Goal: Information Seeking & Learning: Learn about a topic

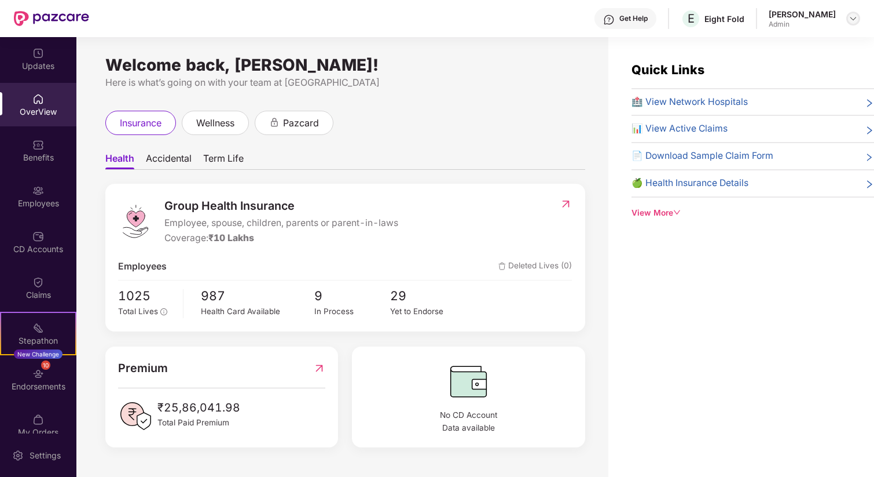
click at [857, 14] on img at bounding box center [853, 18] width 9 height 9
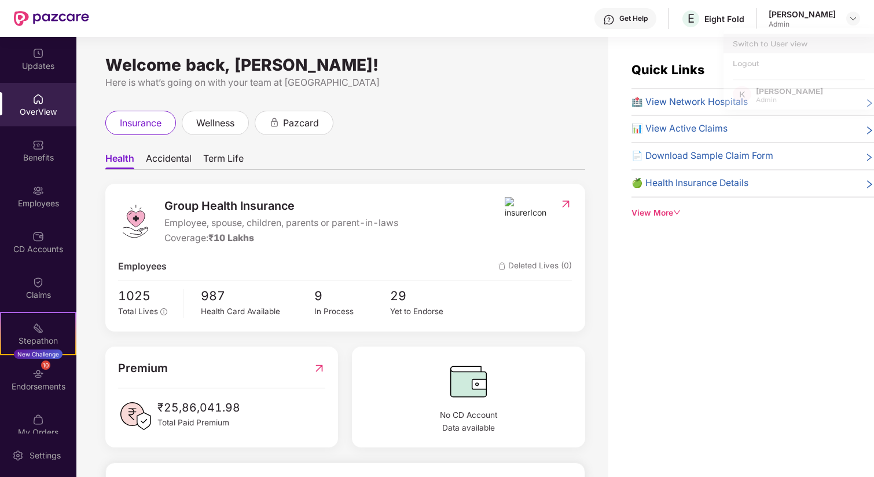
click at [768, 39] on div "Switch to User view" at bounding box center [799, 46] width 151 height 23
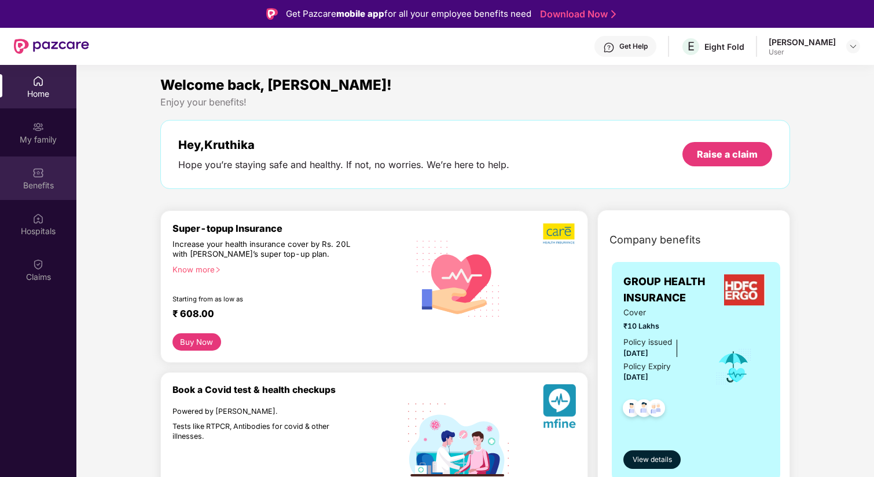
click at [25, 178] on div "Benefits" at bounding box center [38, 177] width 76 height 43
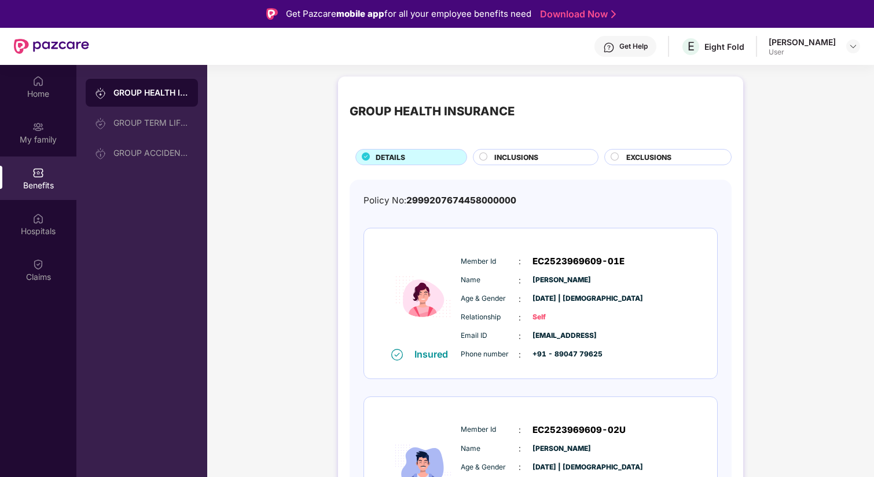
click at [644, 253] on div "Member Id : EC2523969609-01E Name : [GEOGRAPHIC_DATA][PERSON_NAME] Age & Gender…" at bounding box center [576, 307] width 236 height 118
click at [659, 260] on div "Member Id : EC2523969609-01E" at bounding box center [576, 261] width 230 height 14
click at [43, 131] on img at bounding box center [38, 127] width 12 height 12
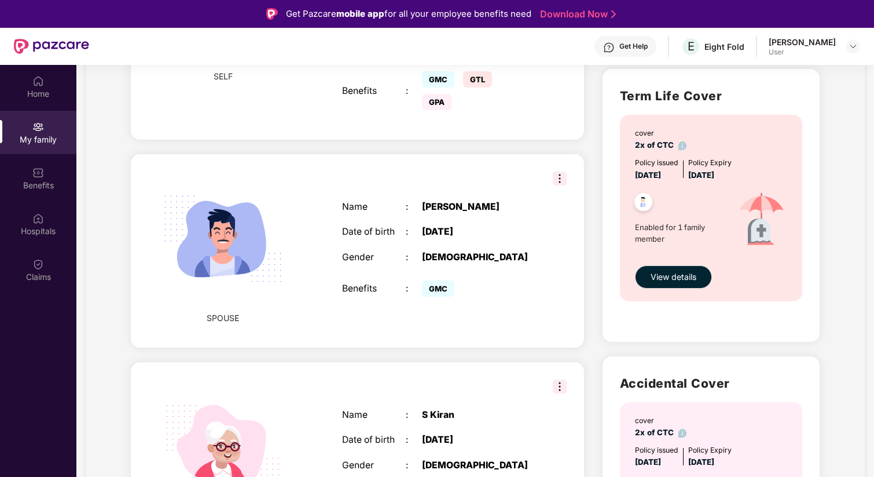
scroll to position [647, 0]
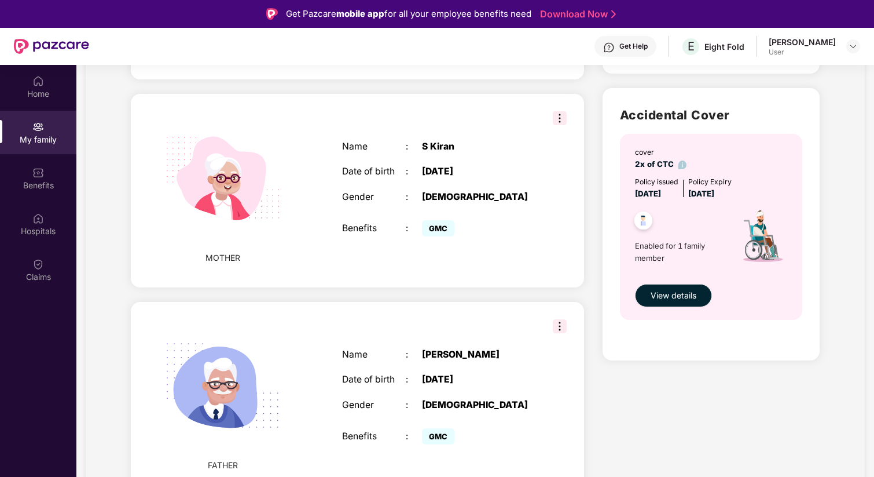
click at [558, 327] on img at bounding box center [560, 326] width 14 height 14
click at [508, 316] on div "FATHER Name : [PERSON_NAME] Date of birth : [DEMOGRAPHIC_DATA] Gender : [DEMOGR…" at bounding box center [357, 398] width 453 height 193
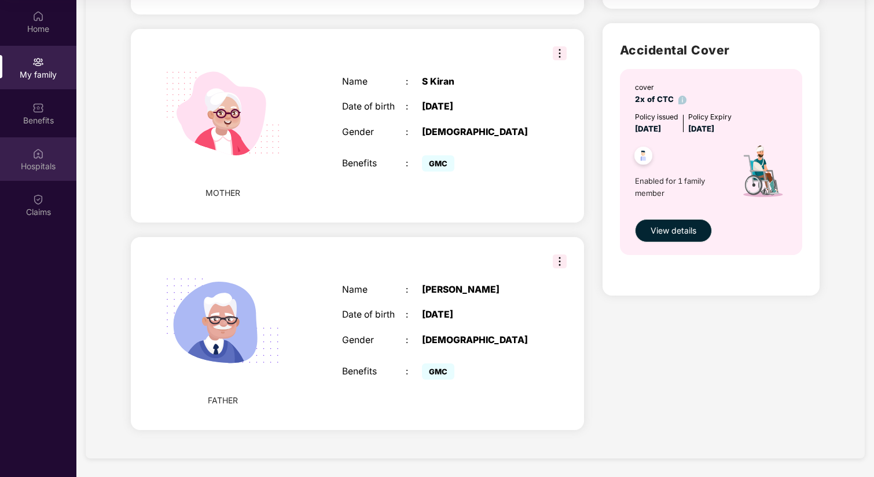
click at [42, 164] on div "Hospitals" at bounding box center [38, 166] width 76 height 12
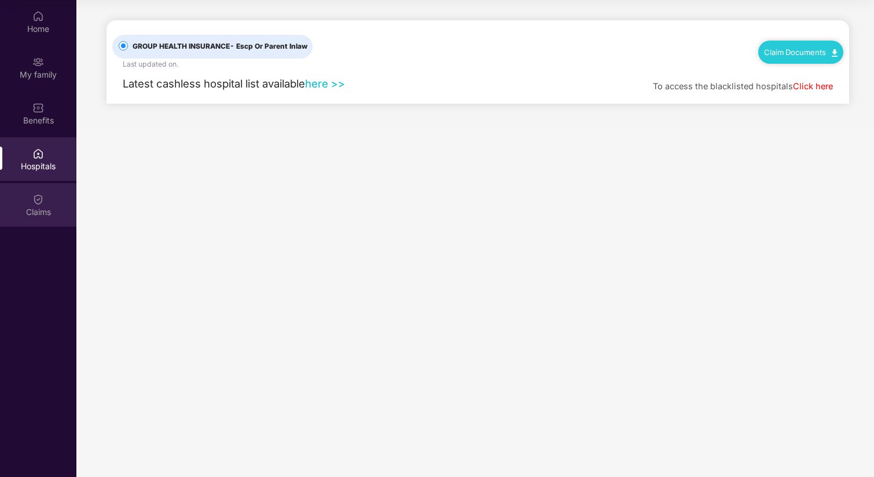
click at [35, 194] on img at bounding box center [38, 199] width 12 height 12
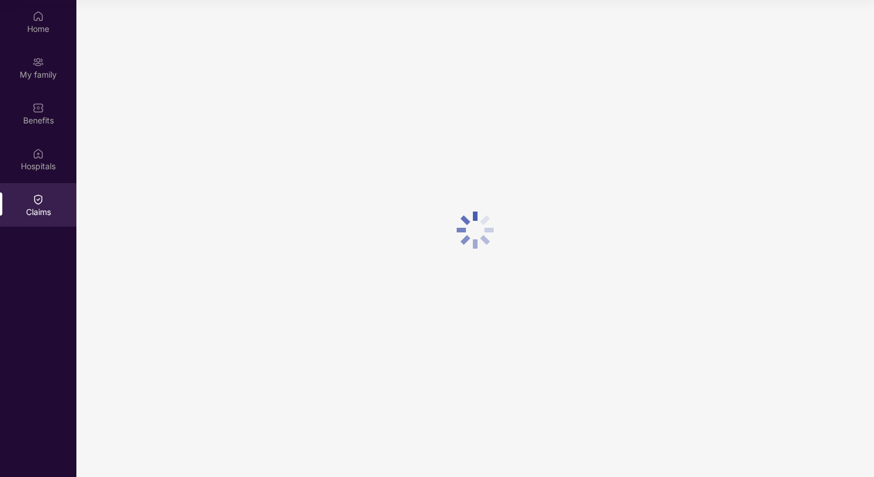
click at [40, 89] on div "Home My family Benefits Hospitals Claims" at bounding box center [38, 114] width 76 height 229
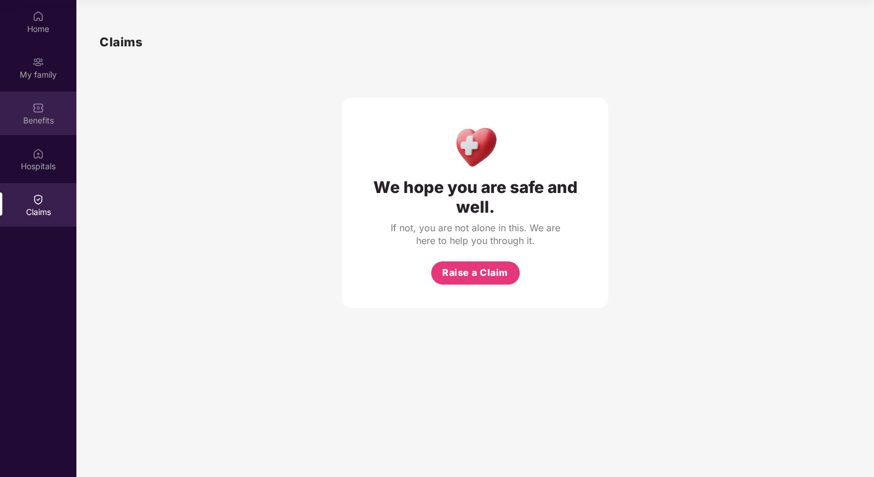
click at [42, 108] on img at bounding box center [38, 108] width 12 height 12
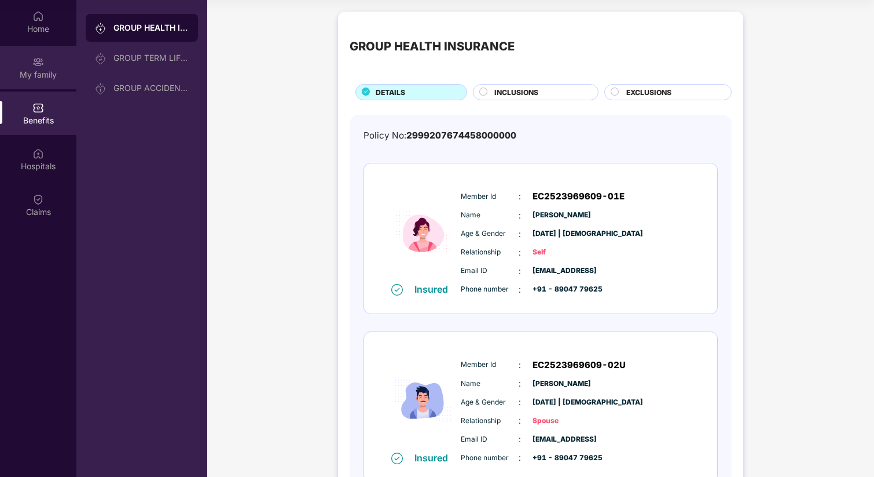
click at [50, 69] on div "My family" at bounding box center [38, 75] width 76 height 12
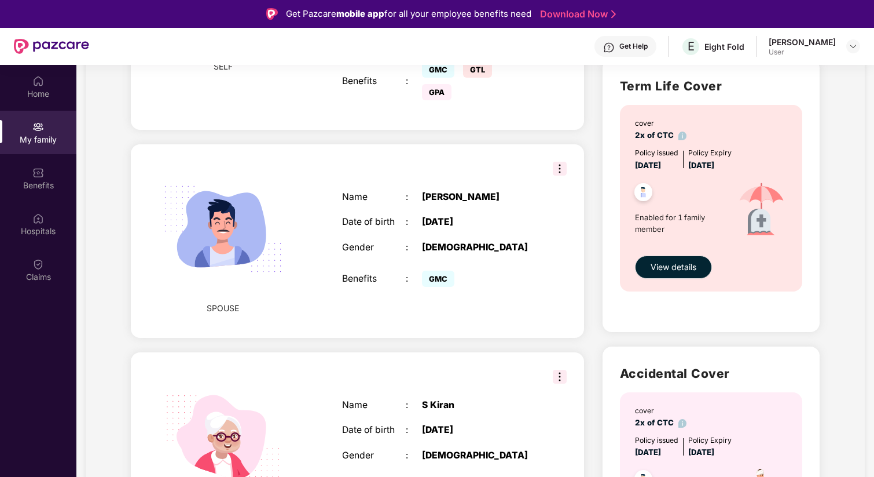
scroll to position [647, 0]
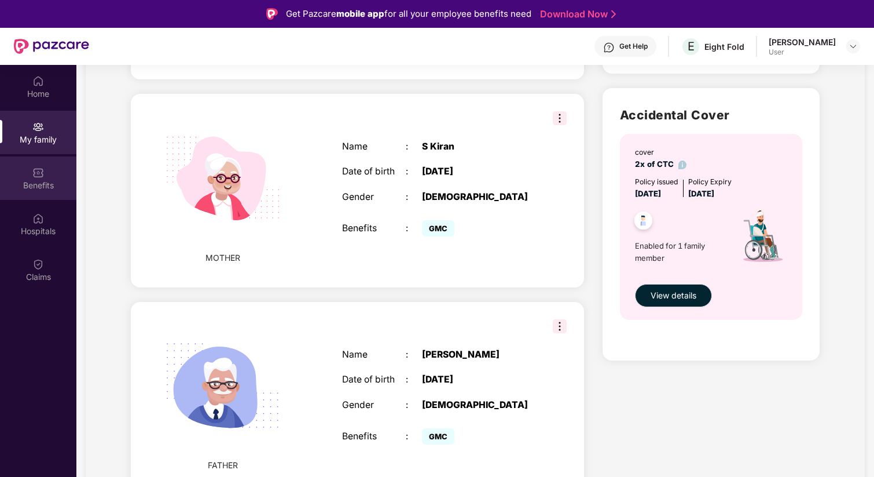
click at [43, 185] on div "Benefits" at bounding box center [38, 185] width 76 height 12
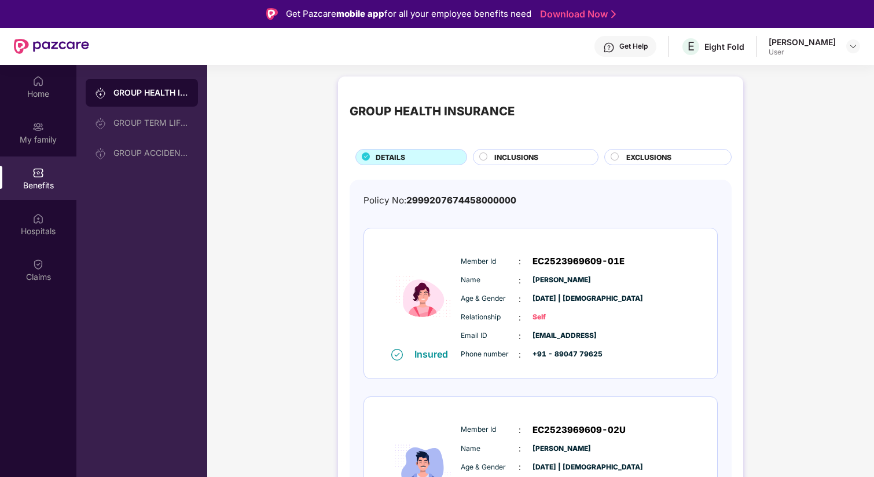
click at [538, 160] on div "INCLUSIONS" at bounding box center [541, 158] width 104 height 13
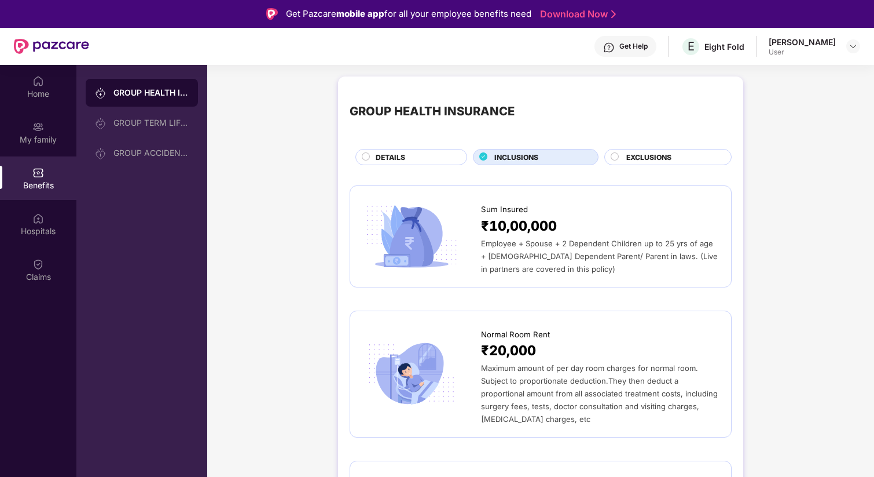
click at [427, 152] on div "DETAILS" at bounding box center [415, 158] width 90 height 13
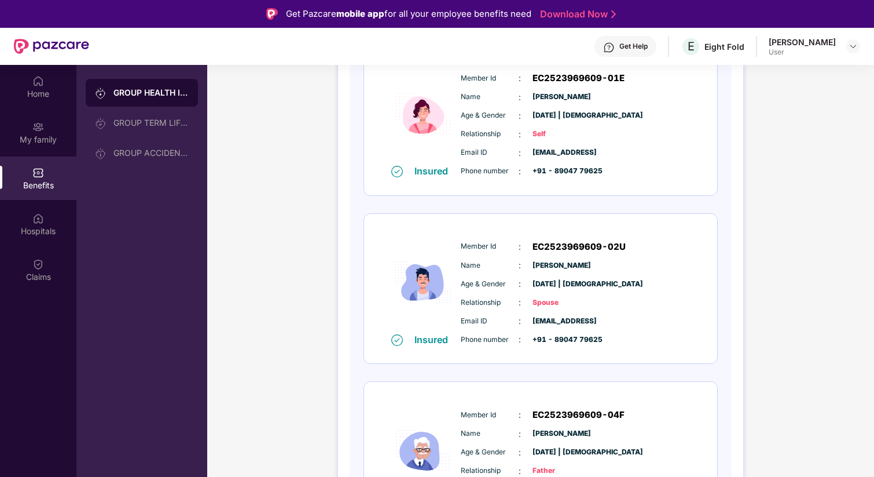
scroll to position [413, 0]
